Goal: Information Seeking & Learning: Understand process/instructions

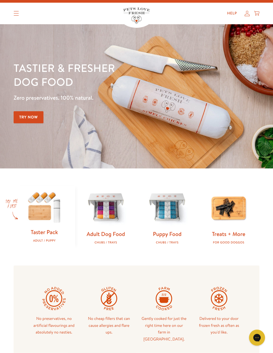
scroll to position [9, 0]
click at [48, 223] on img at bounding box center [44, 206] width 44 height 43
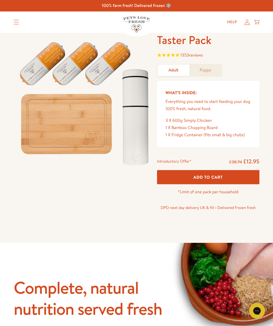
click at [2, 2] on div "100% farm fresh! Delivered frozen ❄️" at bounding box center [136, 5] width 273 height 11
click at [16, 22] on icon "Translation missing: en.sections.header.menu" at bounding box center [16, 22] width 5 height 5
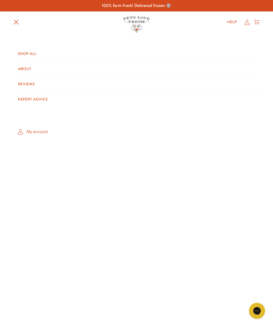
click at [36, 55] on link "Shop All" at bounding box center [137, 53] width 246 height 15
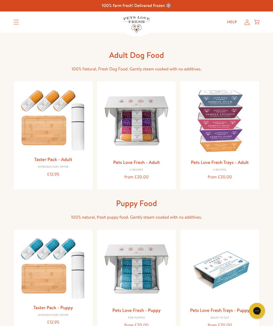
click at [157, 171] on div "Pets Love Fresh - Adult 4 Recipes from £20.00" at bounding box center [136, 170] width 71 height 23
click at [151, 179] on div "from £20.00" at bounding box center [136, 177] width 71 height 7
click at [145, 140] on img at bounding box center [136, 121] width 71 height 71
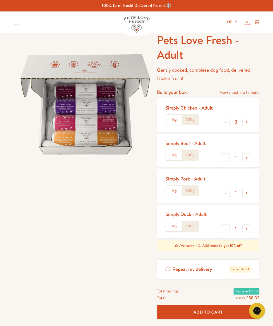
click at [248, 93] on link "How much do I need?" at bounding box center [240, 92] width 40 height 7
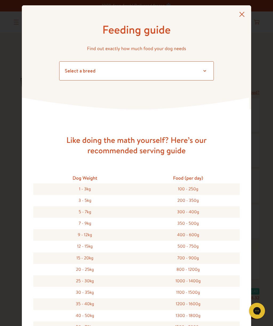
click at [201, 69] on select "Select a breed Affenpinscher Afghan hound Airedale terrier Akita Alaskan Malamu…" at bounding box center [136, 70] width 155 height 19
select select "6"
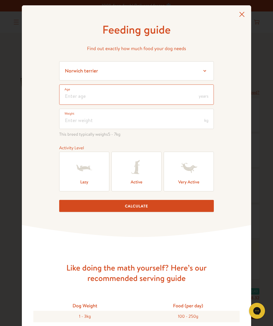
click at [122, 91] on input "number" at bounding box center [136, 95] width 155 height 20
type input "8"
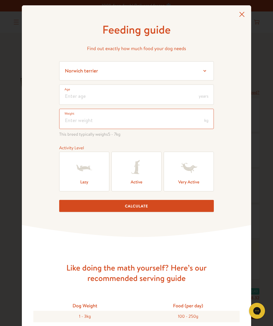
click at [181, 121] on input "number" at bounding box center [136, 119] width 155 height 20
type input "9"
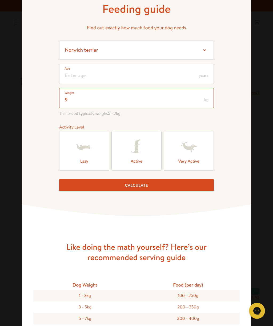
scroll to position [21, 0]
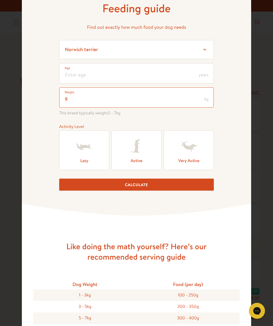
type input "9"
click at [80, 163] on label "Lazy" at bounding box center [84, 150] width 50 height 40
click at [0, 0] on input "Lazy" at bounding box center [0, 0] width 0 height 0
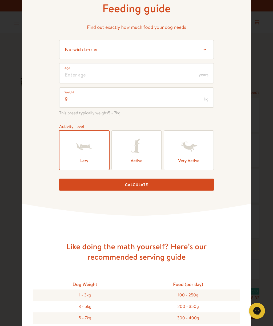
click at [182, 187] on button "Calculate" at bounding box center [136, 185] width 155 height 12
click at [140, 185] on button "Calculate" at bounding box center [136, 185] width 155 height 12
type input "8"
type input "9"
click at [165, 187] on button "Calculate" at bounding box center [136, 185] width 155 height 12
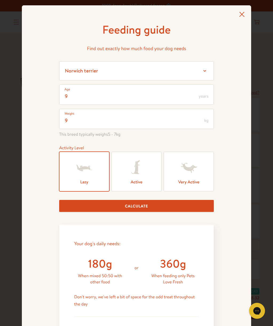
scroll to position [0, 0]
click at [239, 16] on icon at bounding box center [242, 14] width 6 height 5
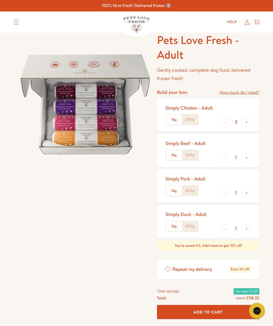
click at [16, 21] on icon "Translation missing: en.sections.header.menu" at bounding box center [16, 22] width 5 height 5
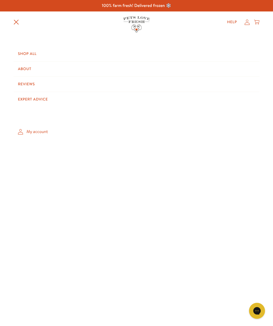
click at [35, 68] on link "About" at bounding box center [137, 69] width 246 height 15
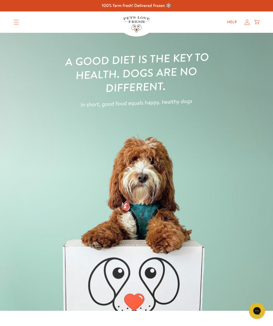
click at [192, 212] on img at bounding box center [136, 172] width 273 height 278
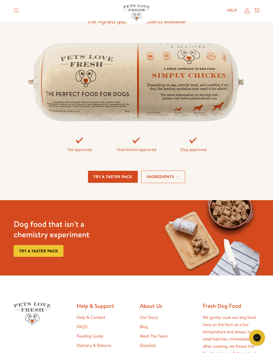
scroll to position [1157, 0]
